Goal: Task Accomplishment & Management: Manage account settings

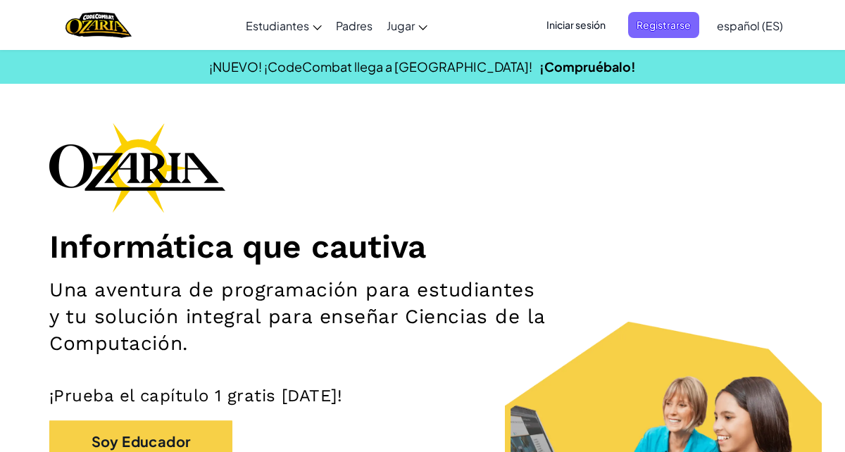
click at [591, 23] on span "Iniciar sesión" at bounding box center [576, 25] width 76 height 26
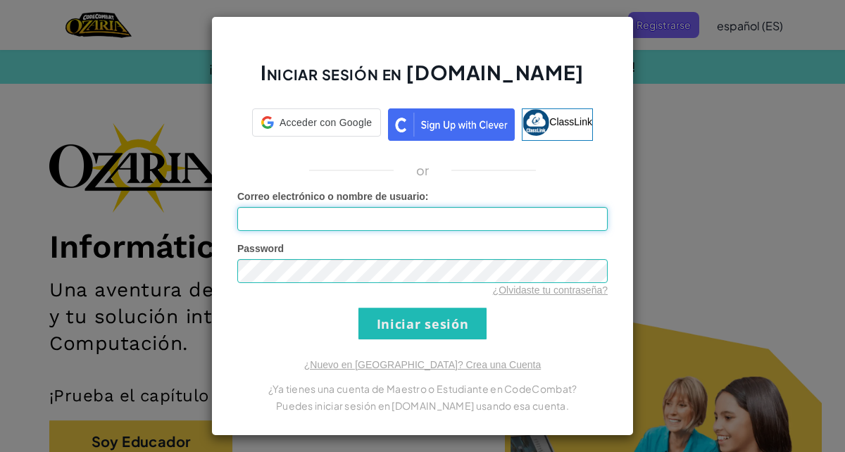
click at [459, 214] on input "Correo electrónico o nombre de usuario :" at bounding box center [422, 219] width 370 height 24
type input "[EMAIL_ADDRESS][DOMAIN_NAME]"
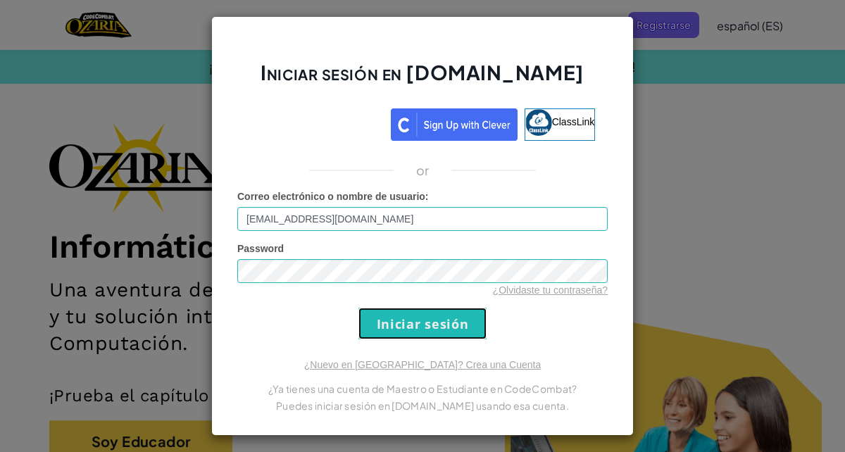
click at [439, 325] on input "Iniciar sesión" at bounding box center [422, 324] width 128 height 32
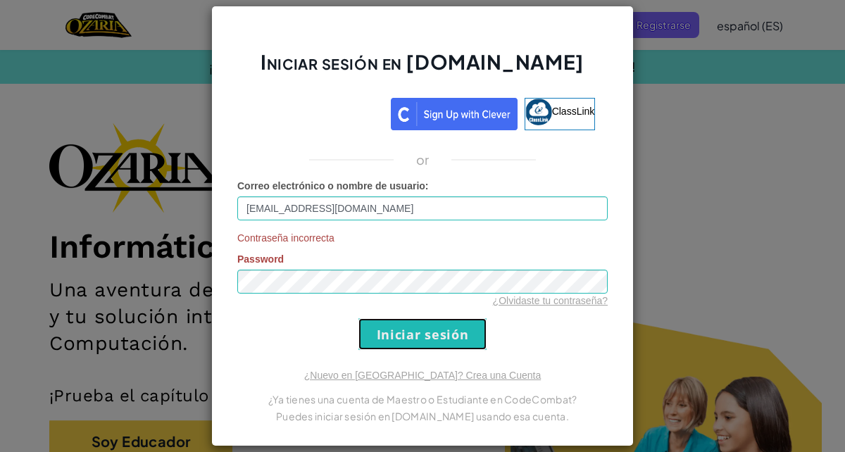
click at [400, 333] on input "Iniciar sesión" at bounding box center [422, 334] width 128 height 32
